Goal: Information Seeking & Learning: Learn about a topic

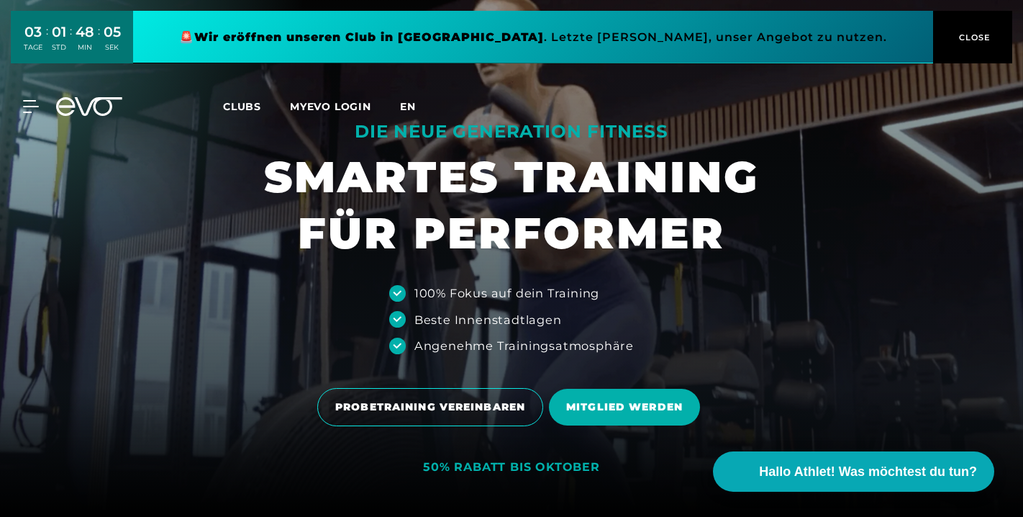
click at [404, 109] on span "en" at bounding box center [408, 106] width 16 height 13
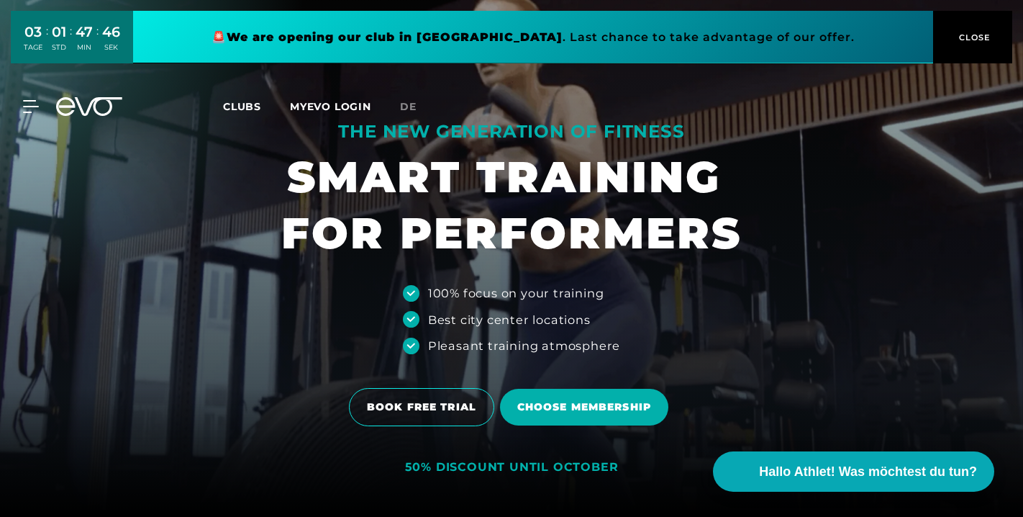
click at [239, 108] on span "Clubs" at bounding box center [242, 106] width 38 height 13
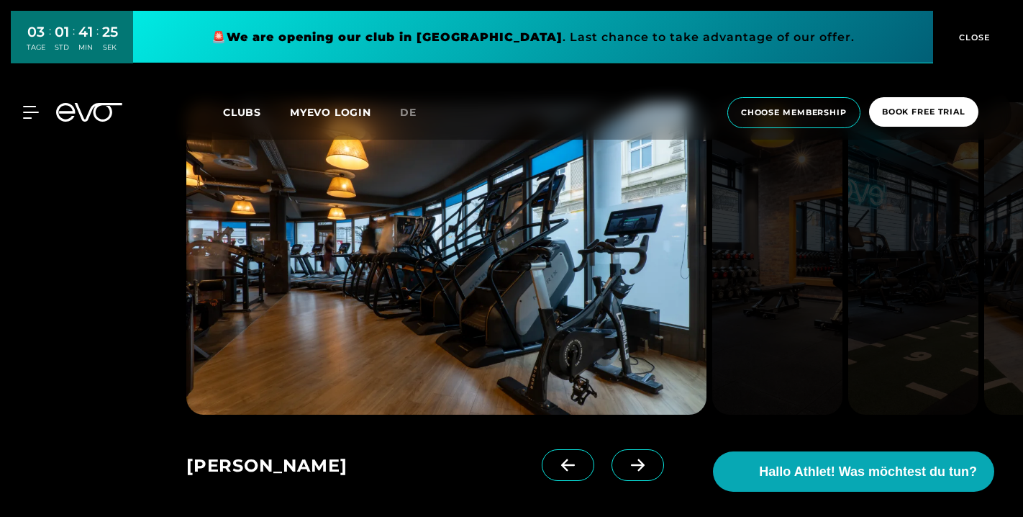
scroll to position [950, 0]
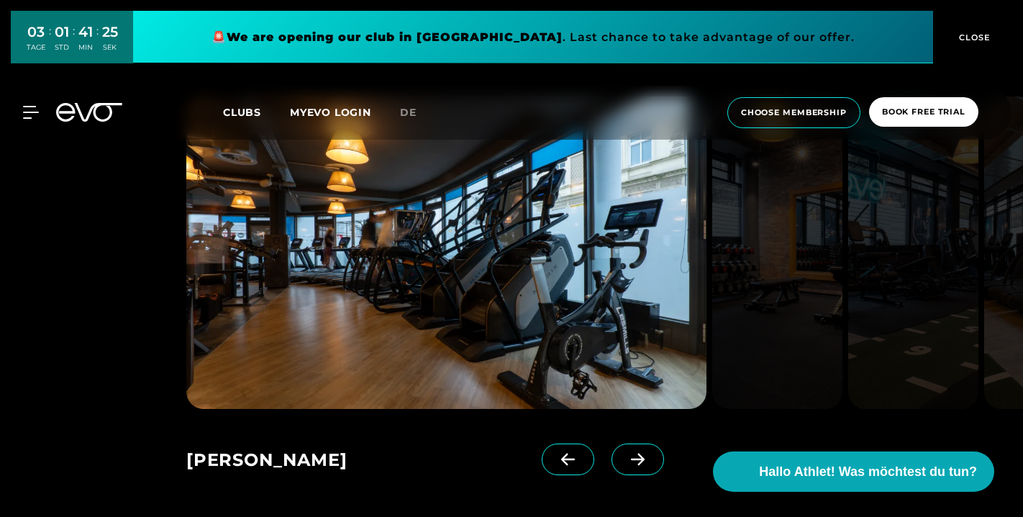
click at [647, 453] on icon at bounding box center [637, 459] width 25 height 13
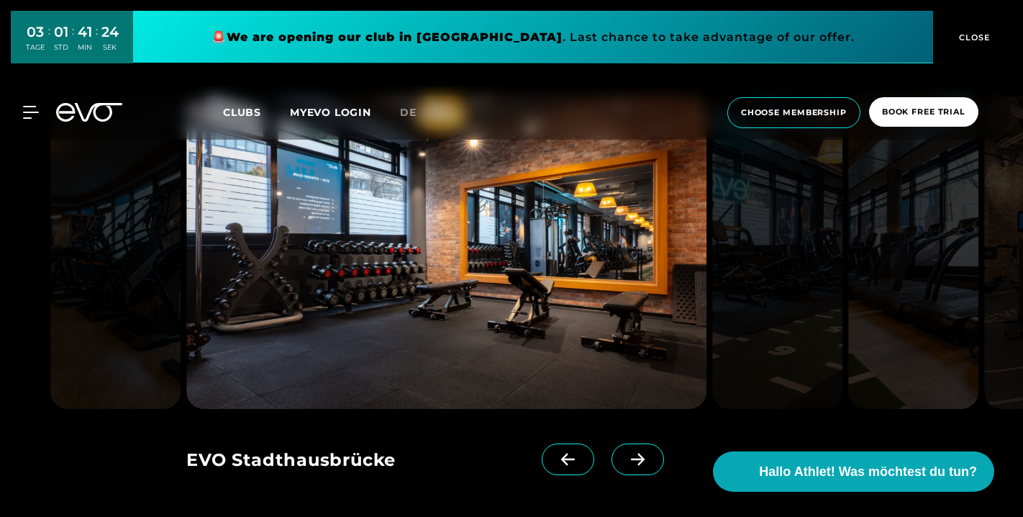
click at [647, 453] on icon at bounding box center [637, 459] width 25 height 13
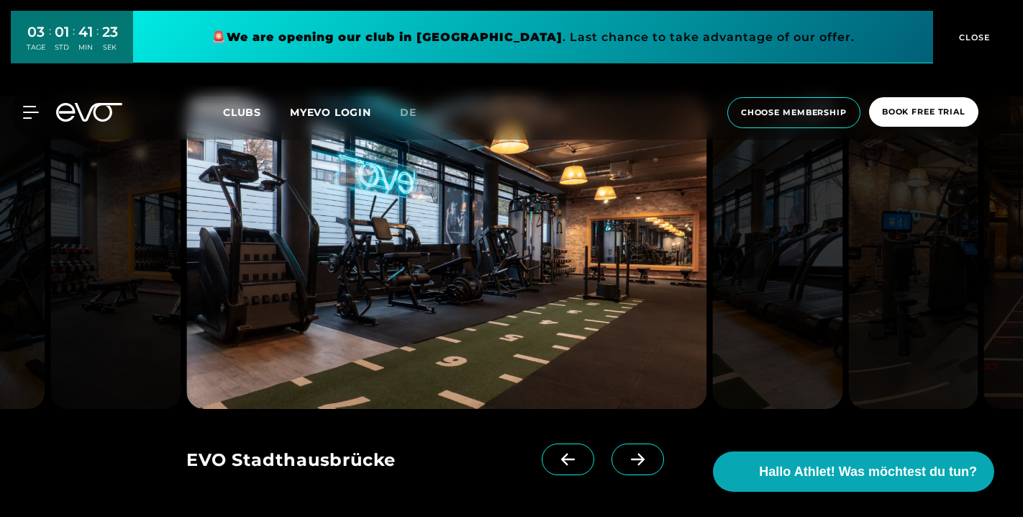
click at [647, 453] on icon at bounding box center [637, 459] width 25 height 13
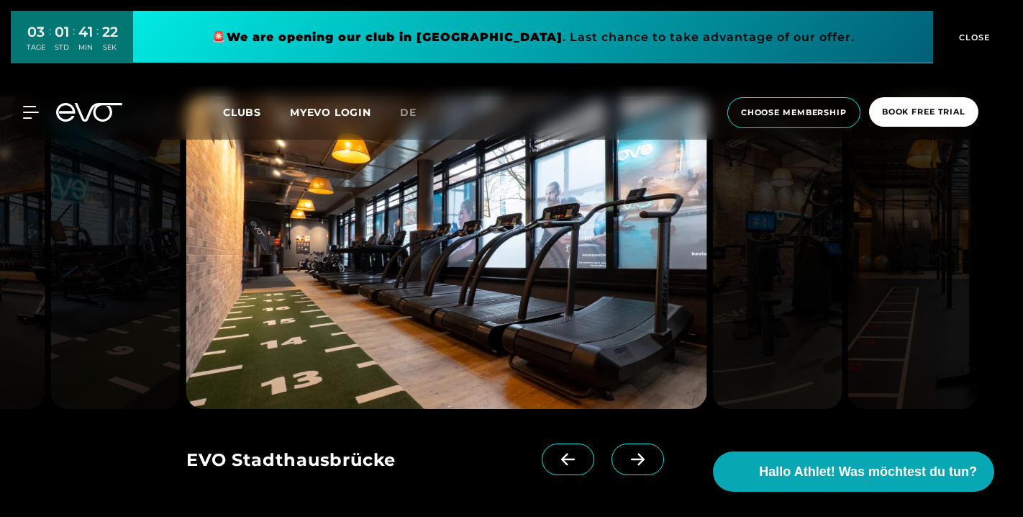
click at [647, 453] on icon at bounding box center [637, 459] width 25 height 13
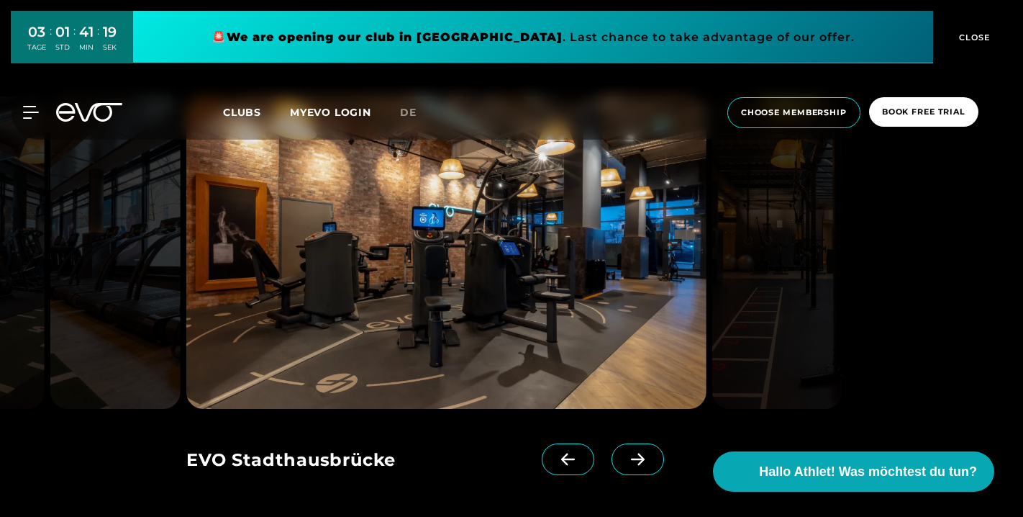
click at [645, 453] on icon at bounding box center [637, 459] width 25 height 13
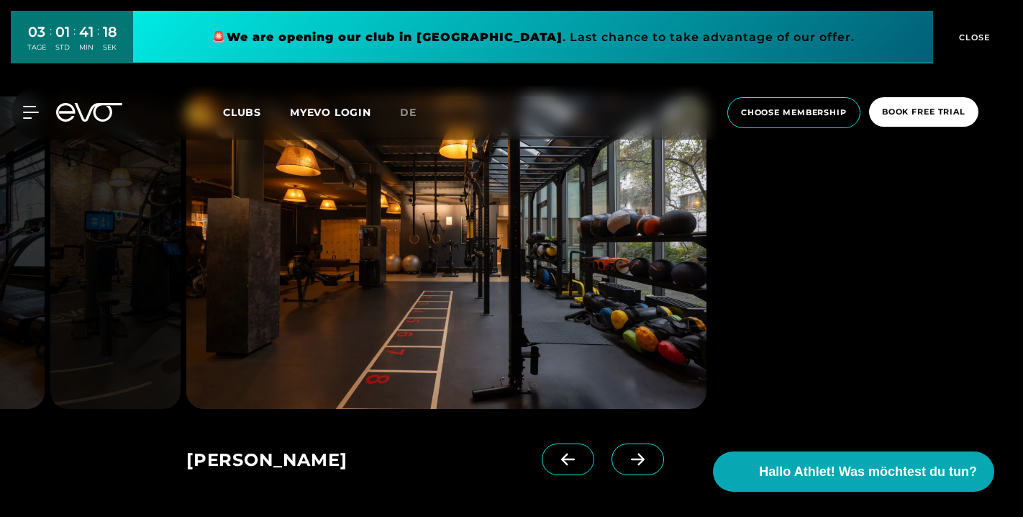
click at [645, 453] on icon at bounding box center [637, 459] width 25 height 13
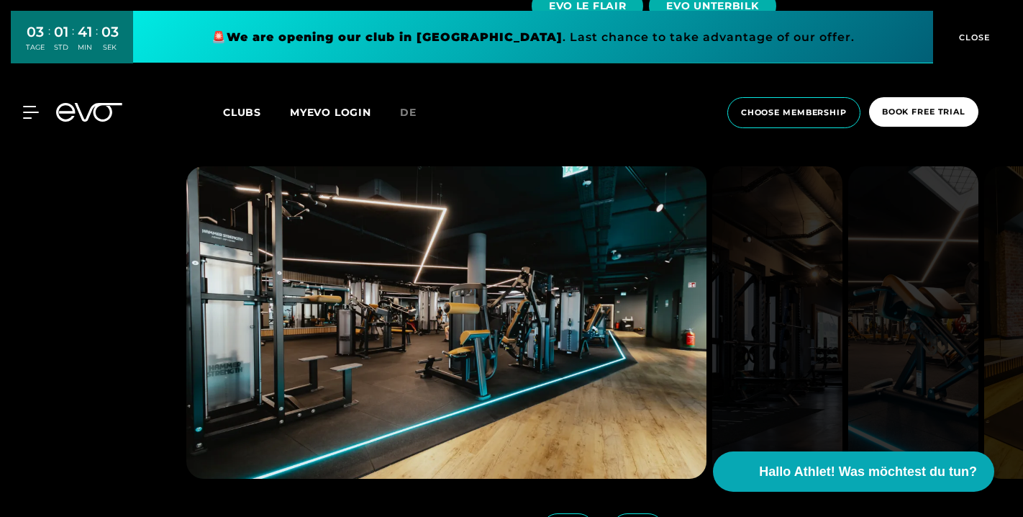
scroll to position [2618, 0]
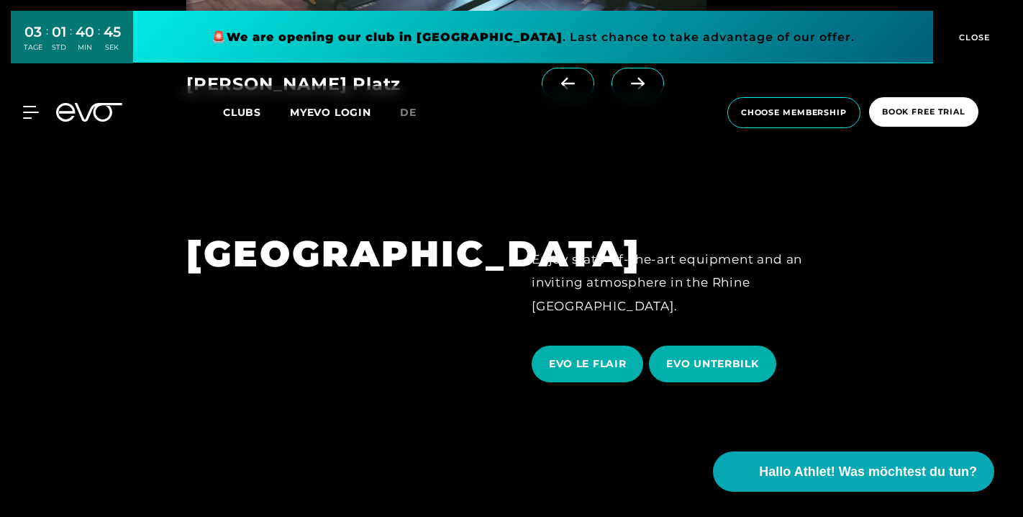
scroll to position [2265, 0]
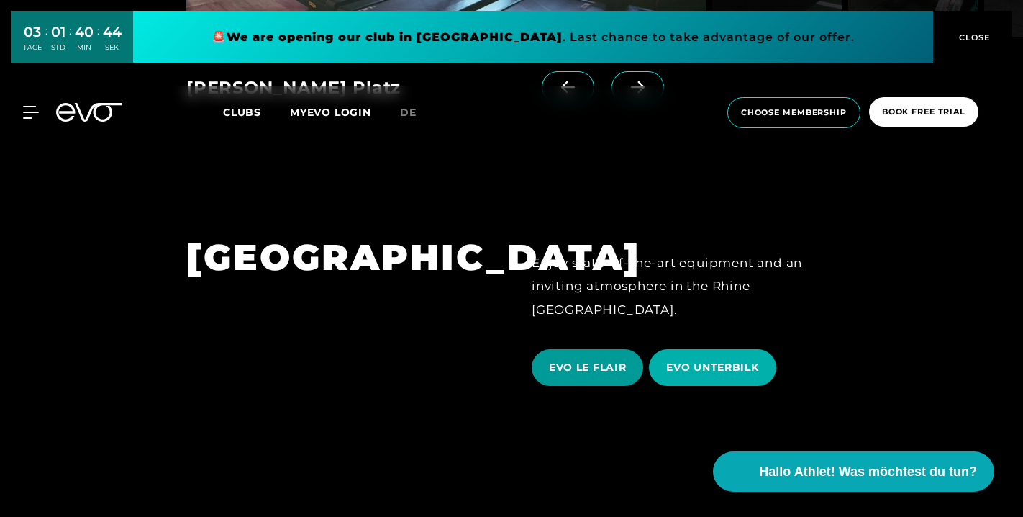
click at [589, 360] on span "EVO LE FLAIR" at bounding box center [587, 367] width 77 height 15
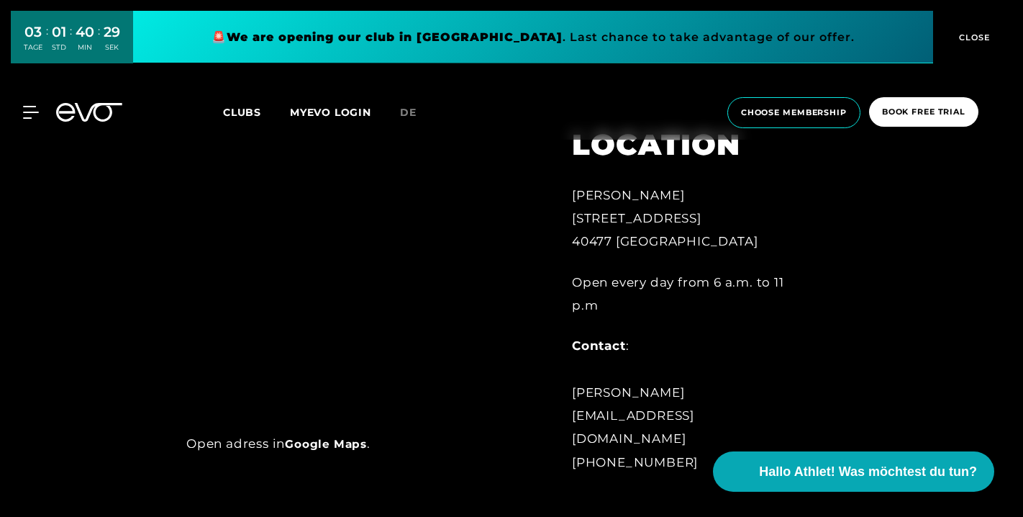
scroll to position [591, 0]
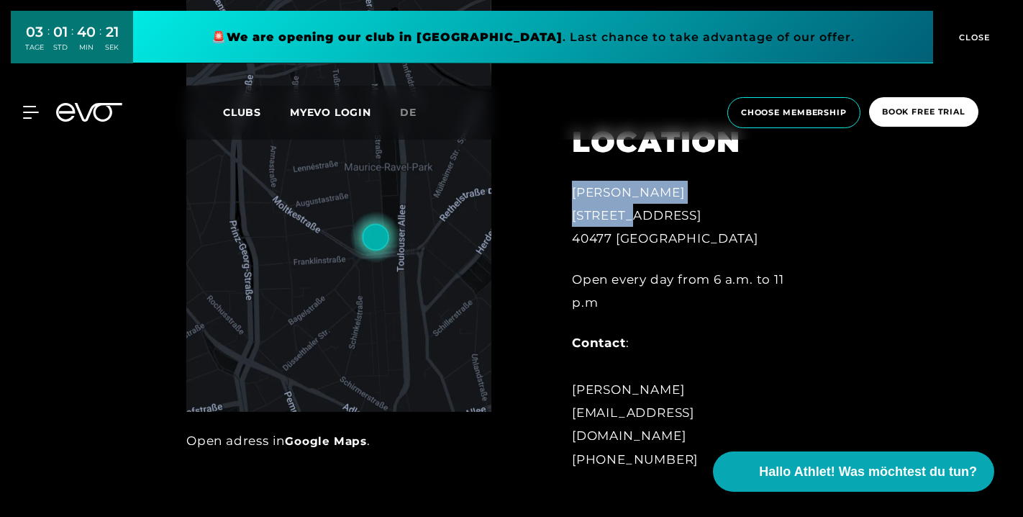
drag, startPoint x: 576, startPoint y: 239, endPoint x: 734, endPoint y: 239, distance: 158.3
click at [734, 239] on div "[PERSON_NAME][STREET_ADDRESS]" at bounding box center [690, 216] width 236 height 70
copy div "[PERSON_NAME][STREET_ADDRESS]"
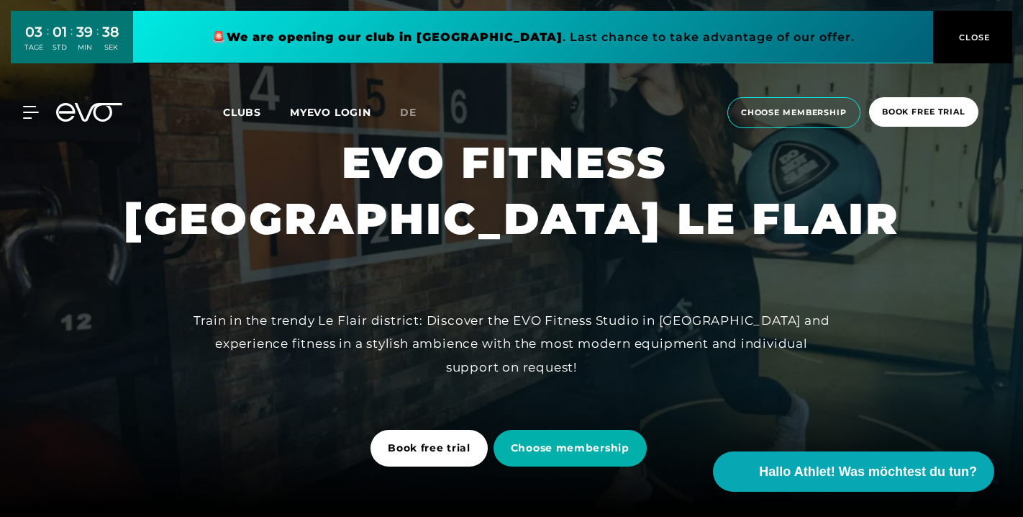
scroll to position [0, 0]
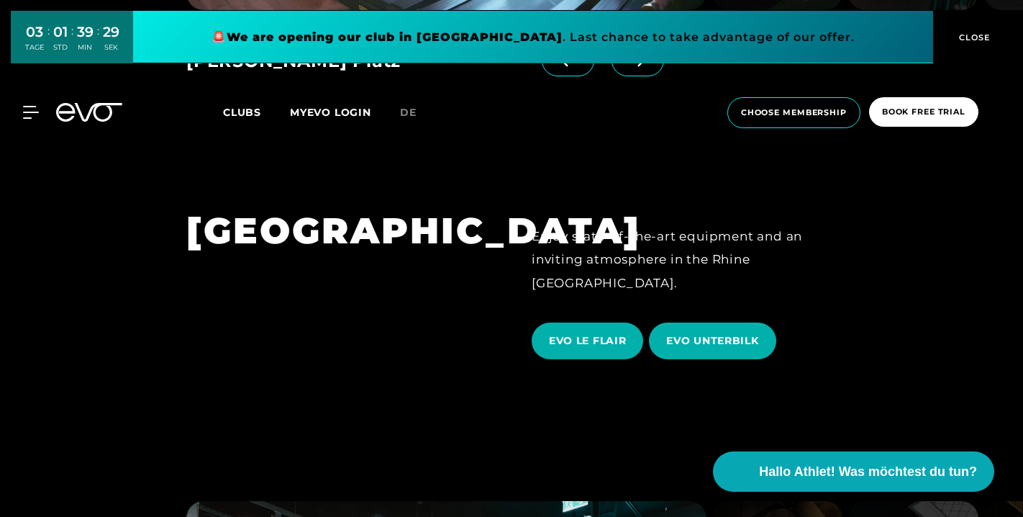
scroll to position [2304, 0]
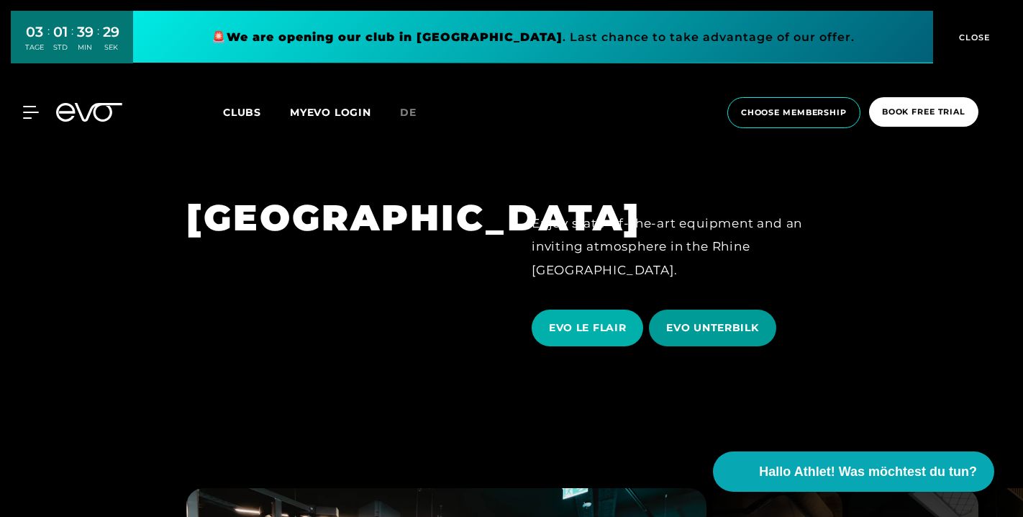
click at [696, 320] on span "EVO UNTERBILK" at bounding box center [712, 327] width 92 height 15
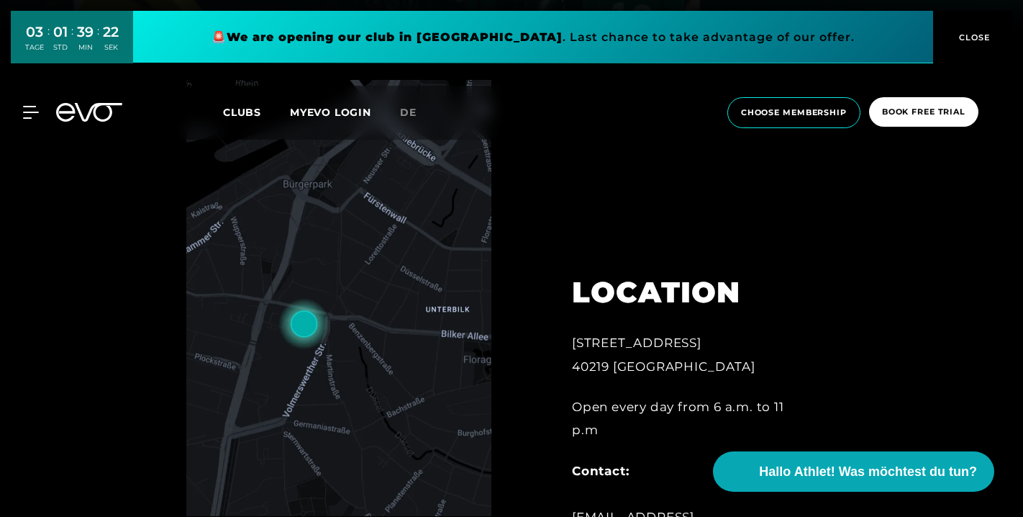
scroll to position [496, 0]
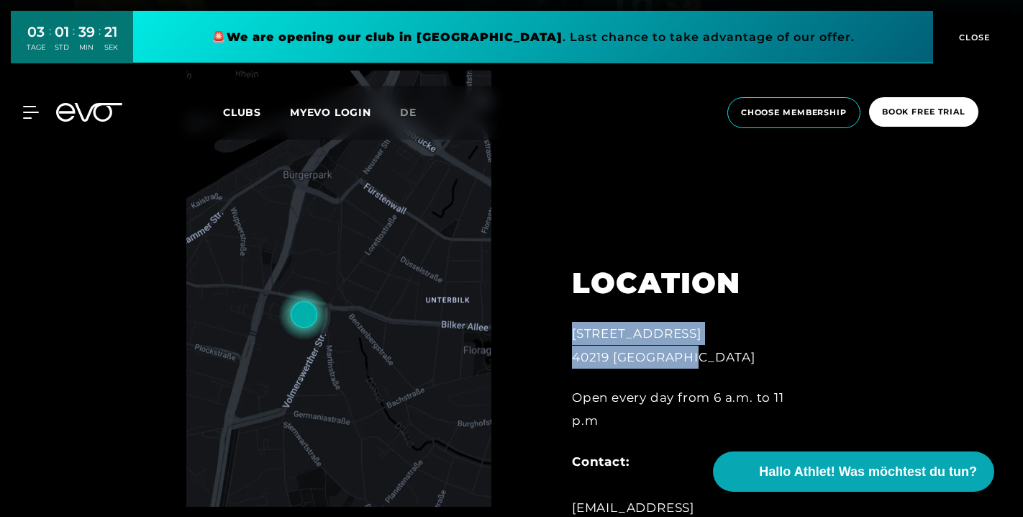
drag, startPoint x: 573, startPoint y: 356, endPoint x: 708, endPoint y: 380, distance: 137.3
click at [708, 368] on div "[STREET_ADDRESS]" at bounding box center [690, 345] width 236 height 47
copy div "[STREET_ADDRESS]"
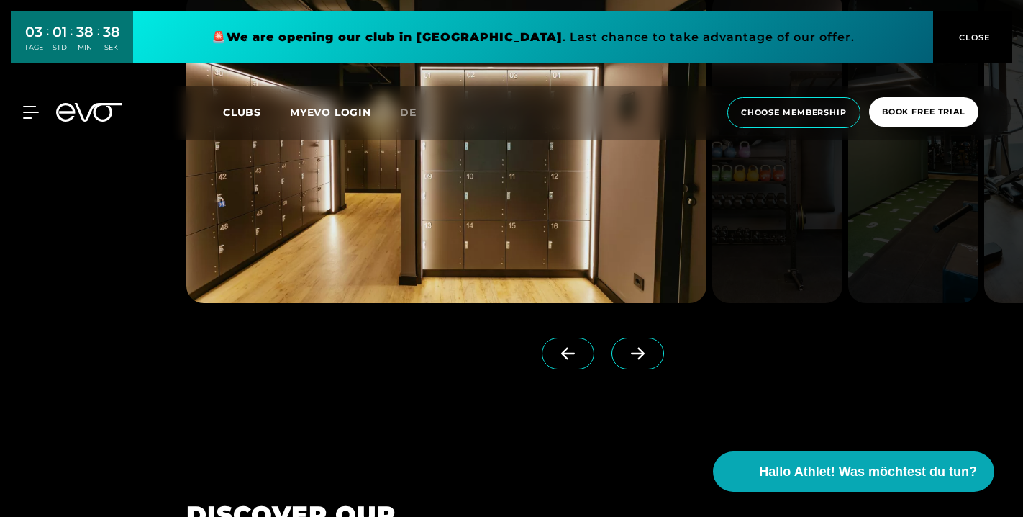
scroll to position [1216, 0]
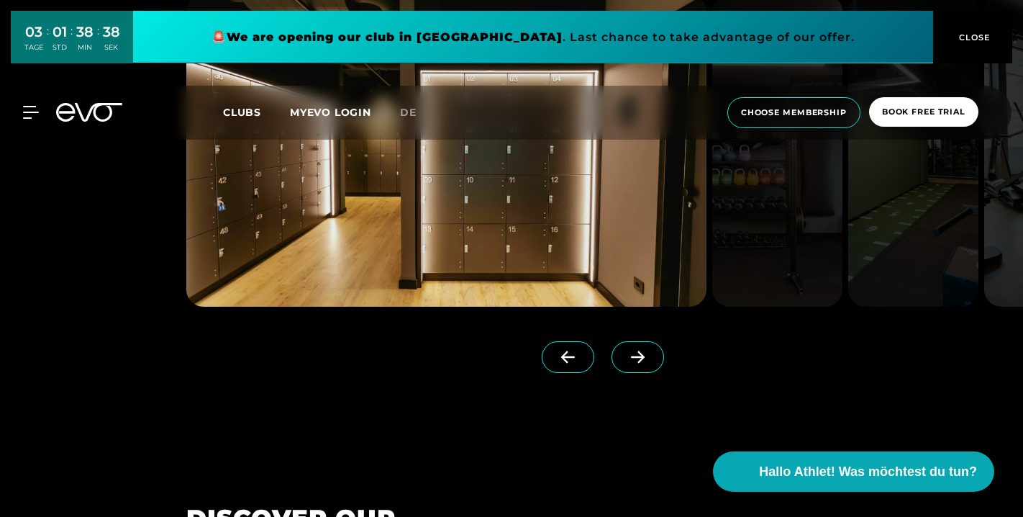
click at [645, 360] on icon at bounding box center [637, 356] width 25 height 13
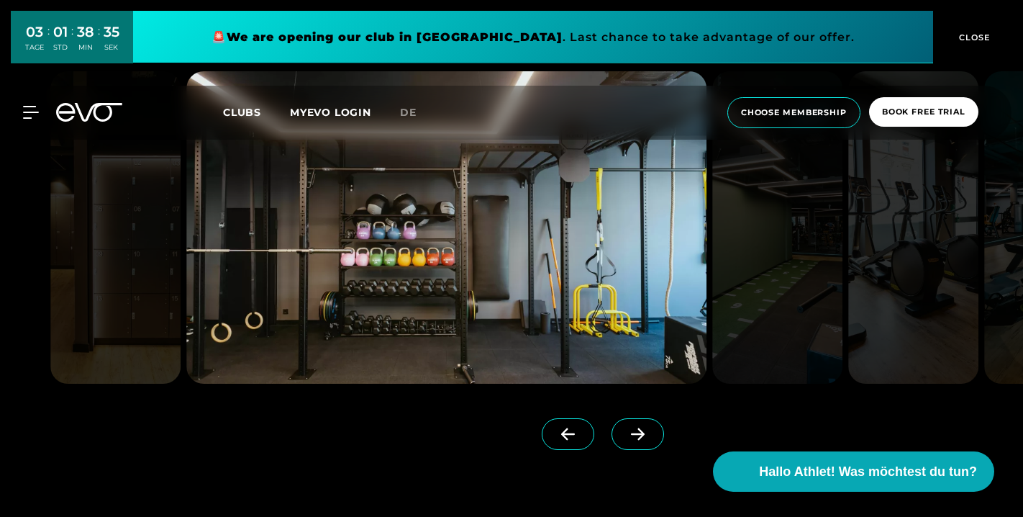
scroll to position [1139, 0]
click at [630, 427] on icon at bounding box center [637, 433] width 25 height 13
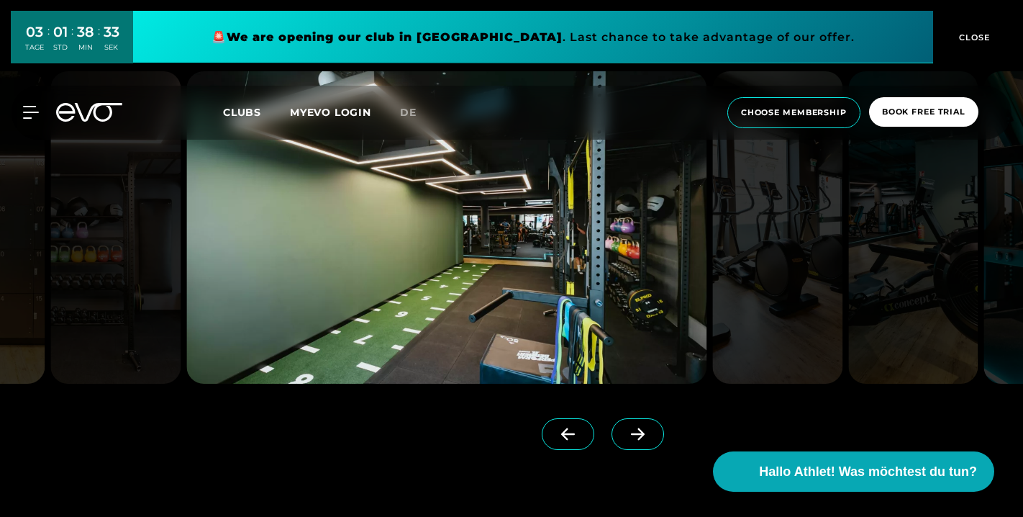
click at [630, 428] on icon at bounding box center [637, 433] width 25 height 13
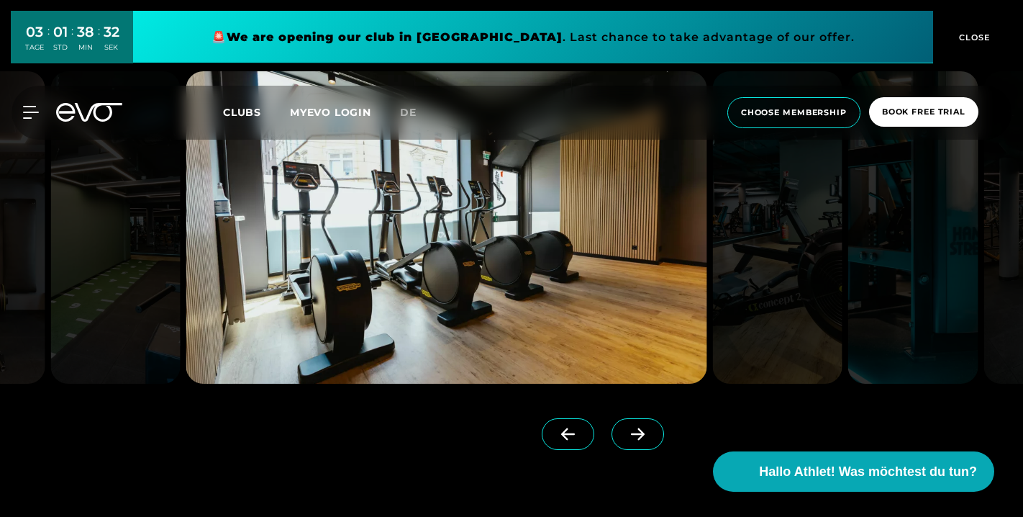
click at [630, 428] on icon at bounding box center [637, 433] width 25 height 13
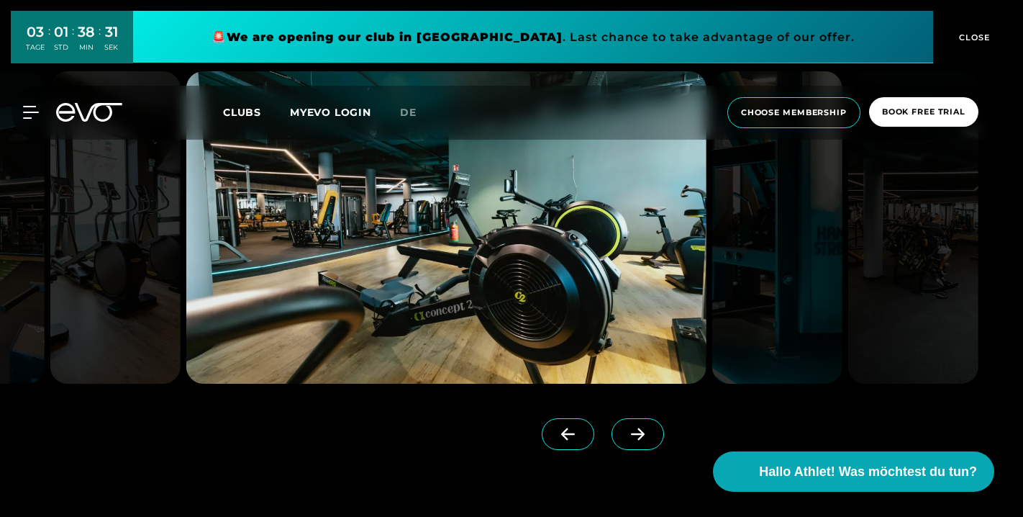
click at [630, 428] on icon at bounding box center [637, 433] width 25 height 13
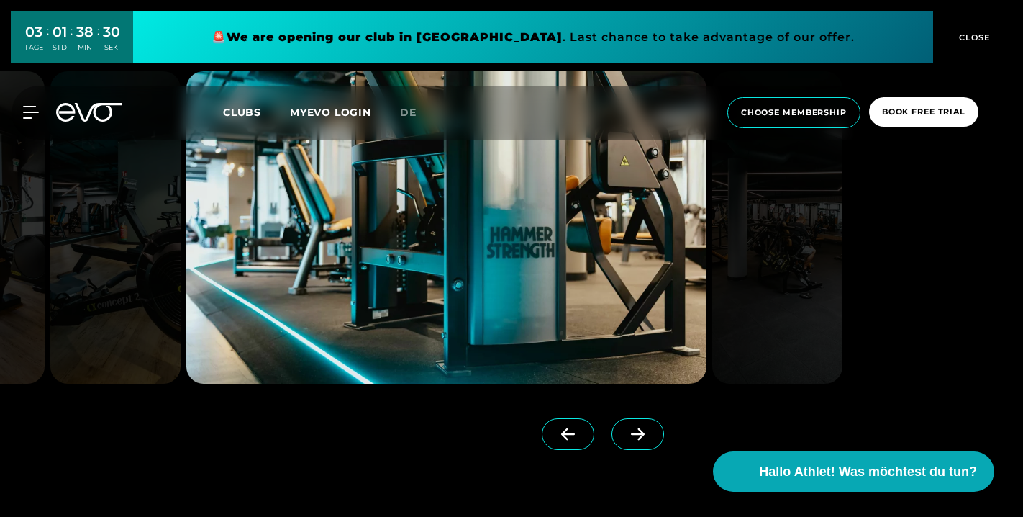
click at [630, 428] on icon at bounding box center [637, 433] width 25 height 13
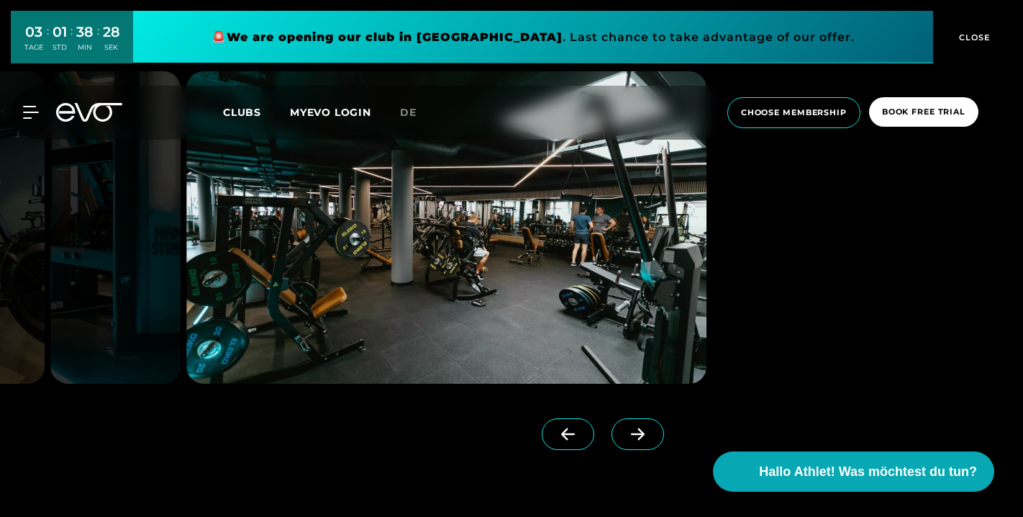
click at [630, 427] on icon at bounding box center [637, 433] width 25 height 13
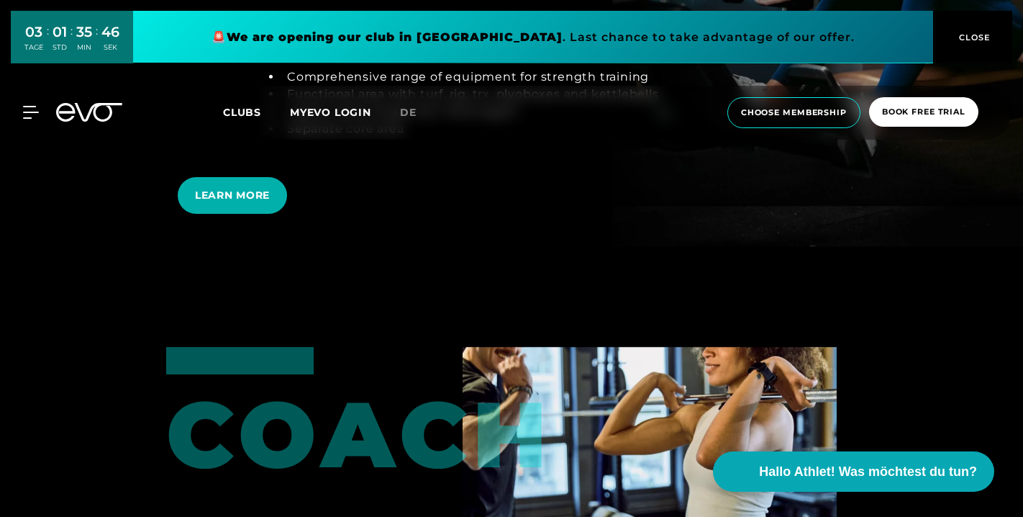
scroll to position [2771, 0]
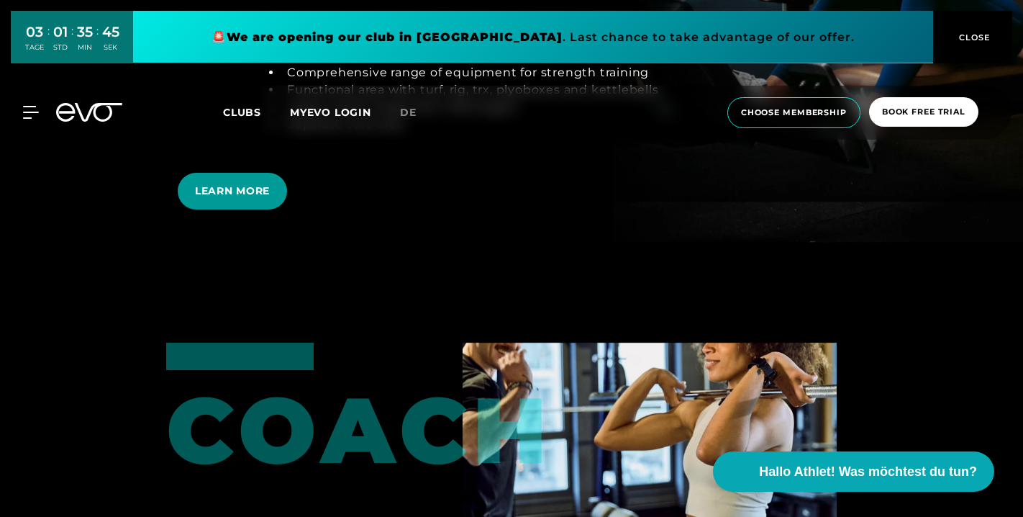
click at [262, 186] on span "LEARN MORE" at bounding box center [232, 191] width 109 height 37
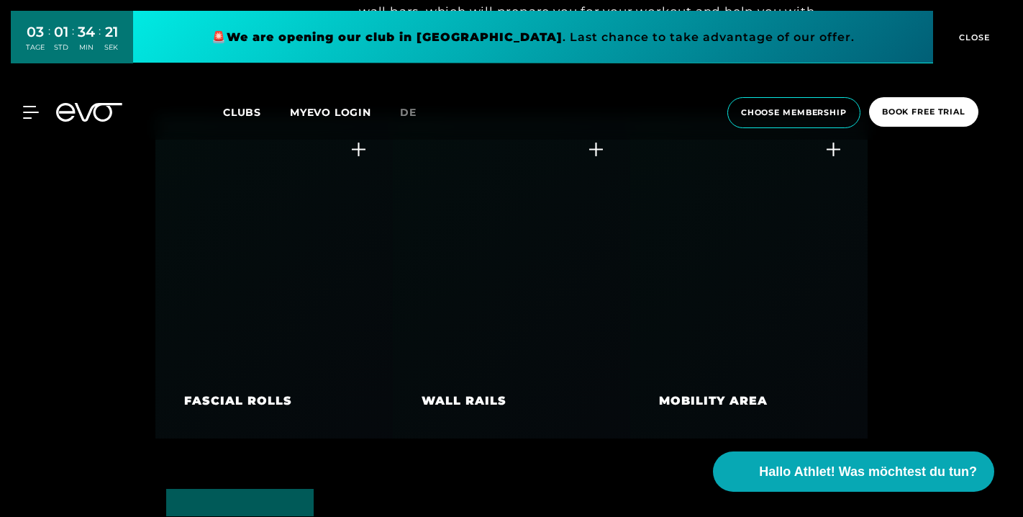
scroll to position [5225, 0]
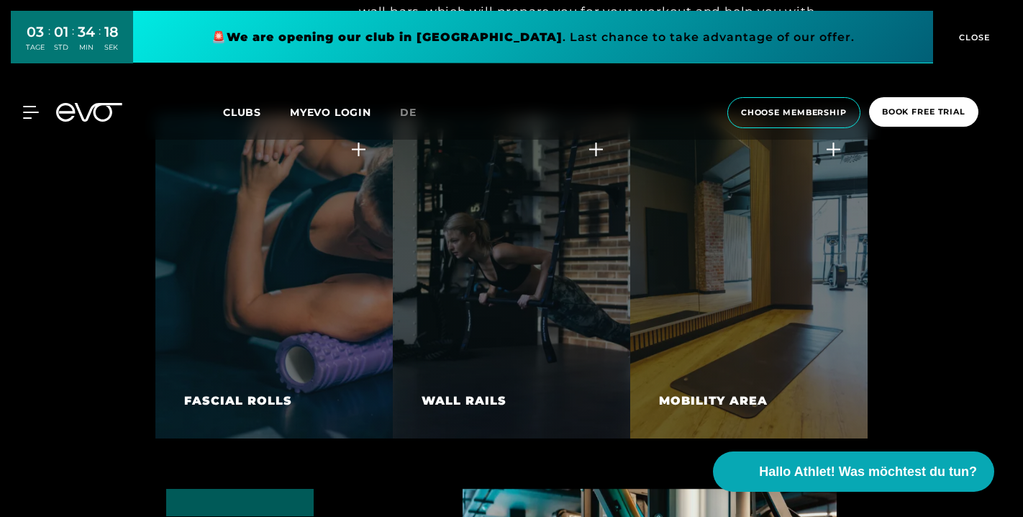
click at [483, 394] on div "WALL RAILS" at bounding box center [464, 400] width 85 height 17
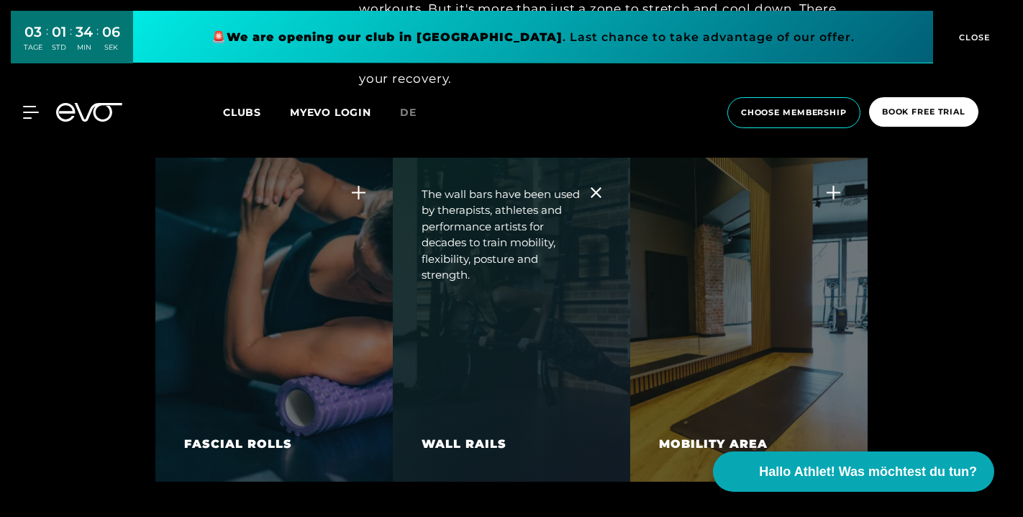
scroll to position [5189, 0]
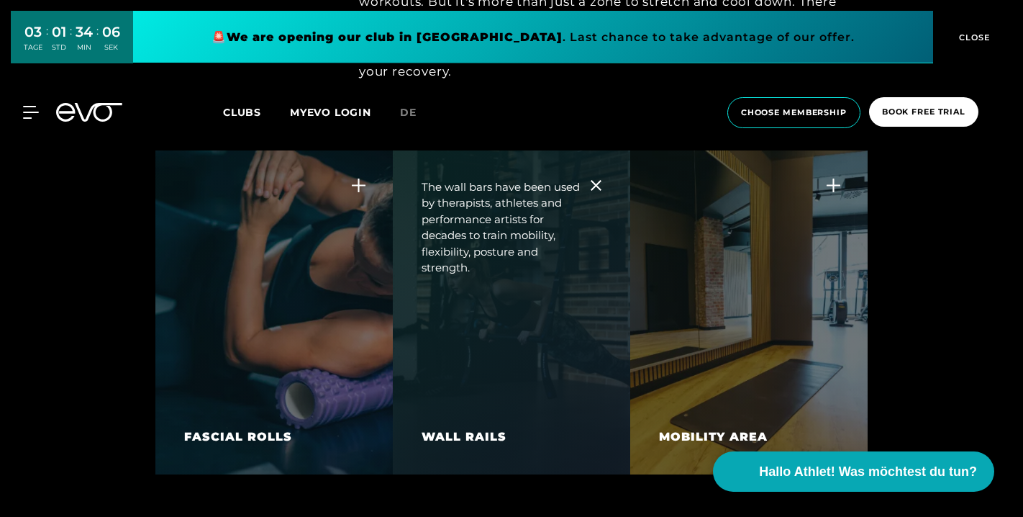
click at [729, 340] on div "The Mobility Area at EVO is designed to enhance flexibility, balance, and overa…" at bounding box center [748, 252] width 237 height 204
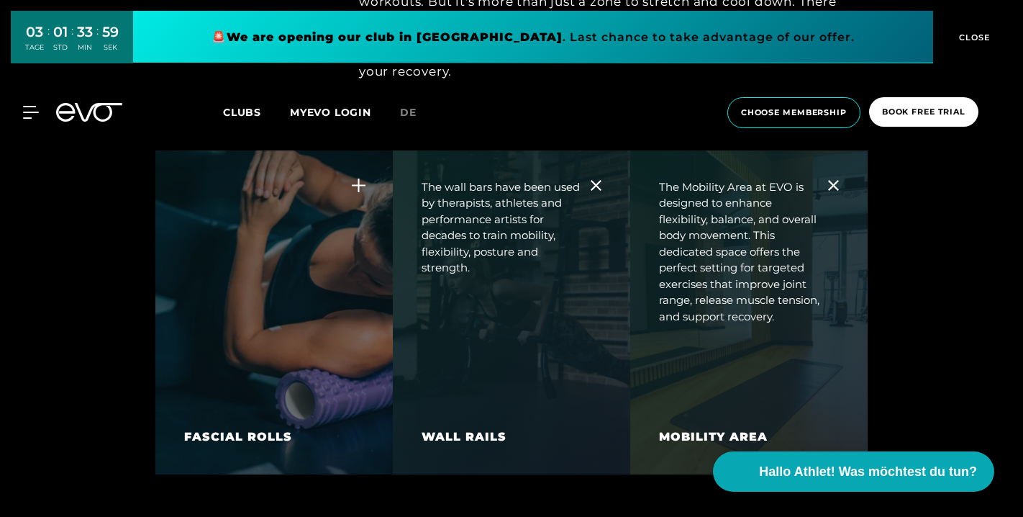
click at [281, 265] on div "Combined with other mobility techniques, fascia training can help reduce muscle…" at bounding box center [273, 211] width 237 height 122
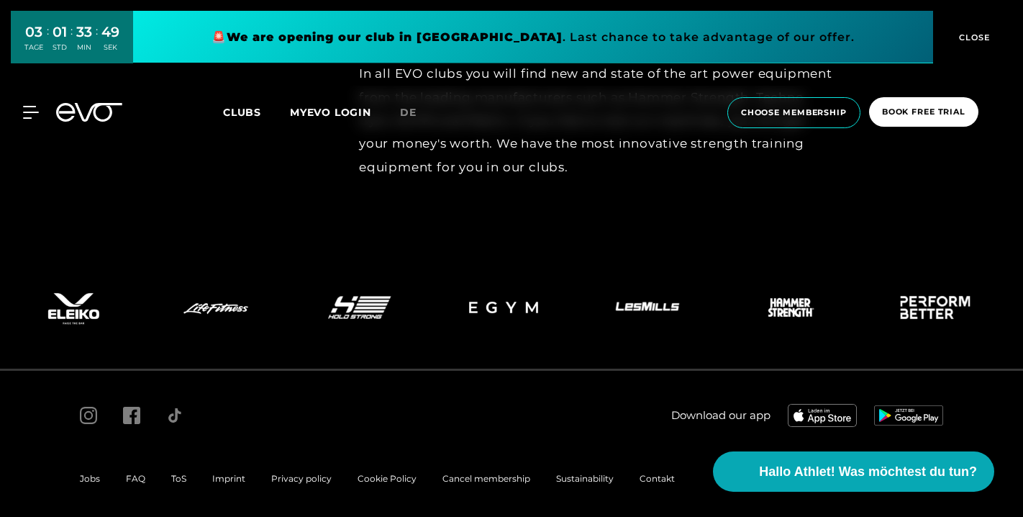
scroll to position [5975, 0]
